Goal: Transaction & Acquisition: Purchase product/service

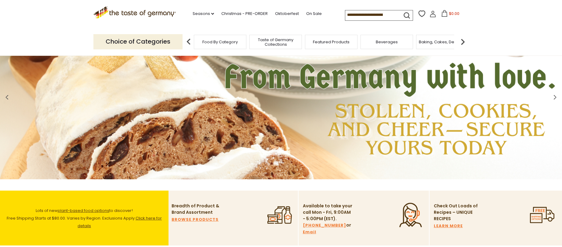
scroll to position [252, 0]
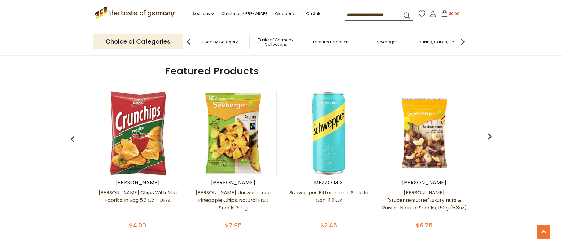
click at [214, 138] on img at bounding box center [233, 133] width 85 height 85
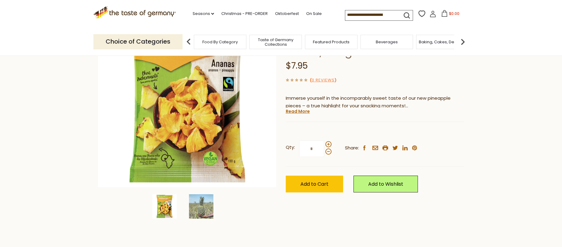
scroll to position [67, 0]
